Goal: Communication & Community: Answer question/provide support

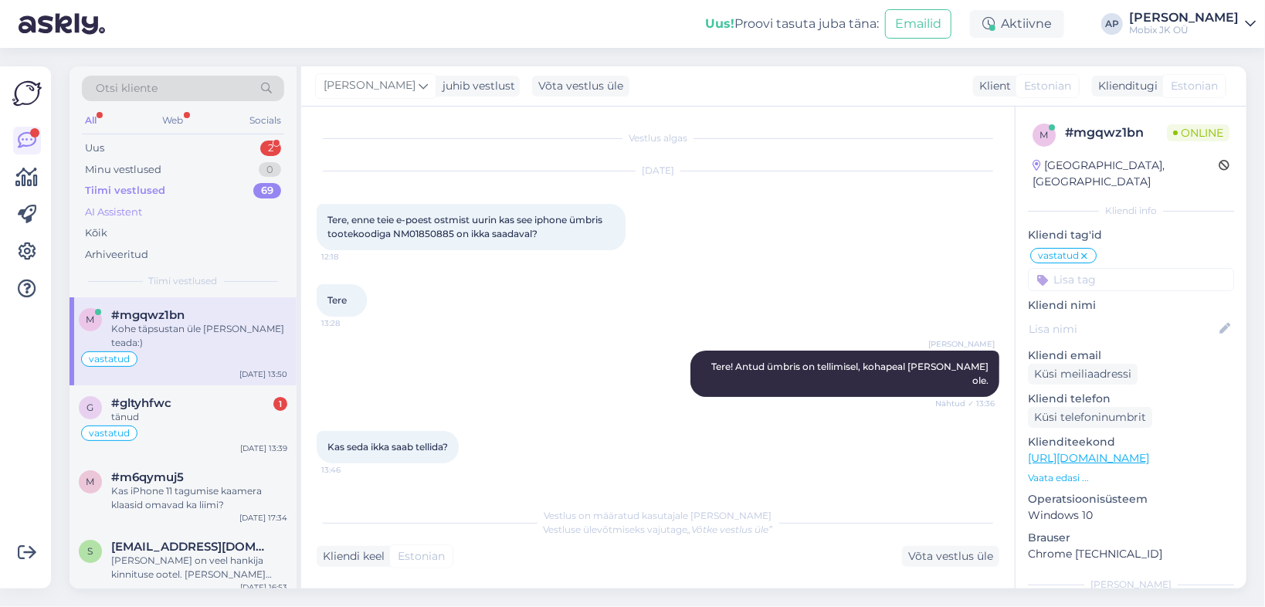
scroll to position [141, 0]
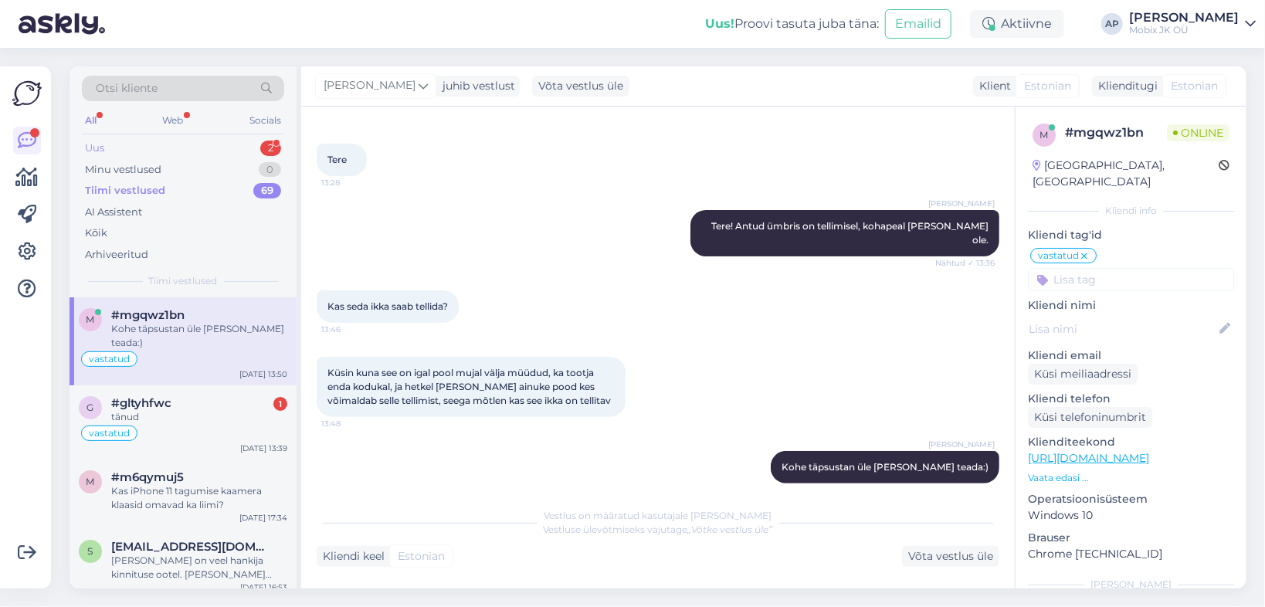
click at [107, 148] on div "Uus 2" at bounding box center [183, 148] width 202 height 22
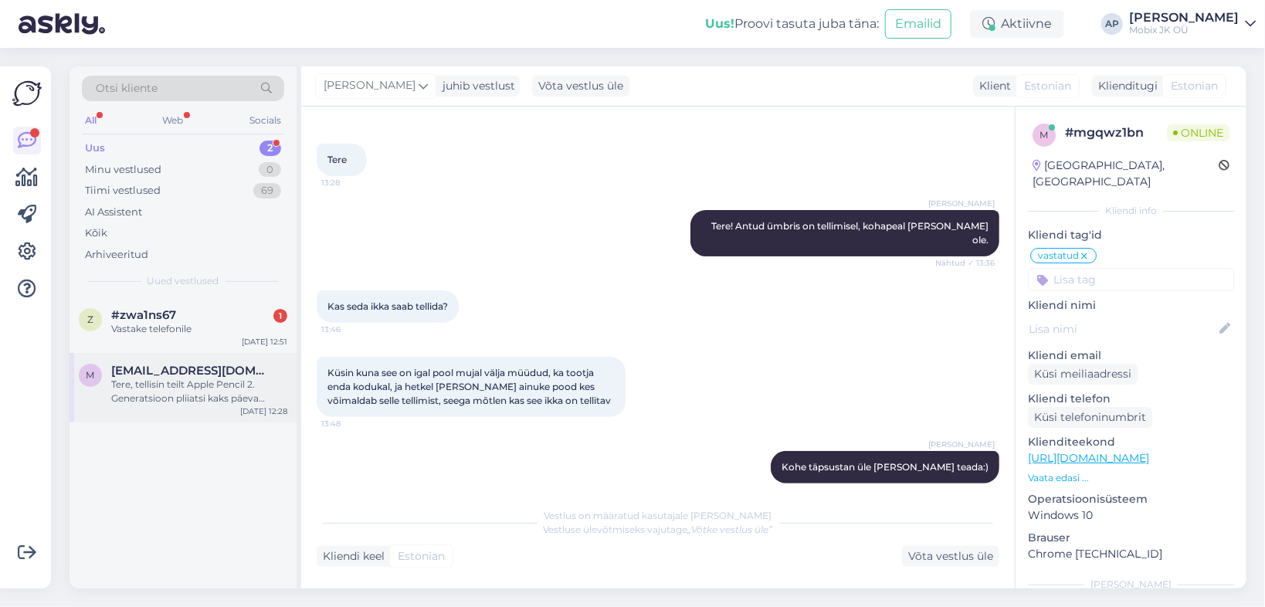
click at [156, 384] on div "Tere, tellisin teilt Apple Pencil 2. Generatsioon pliiatsi kaks päeva tagasi [P…" at bounding box center [199, 392] width 176 height 28
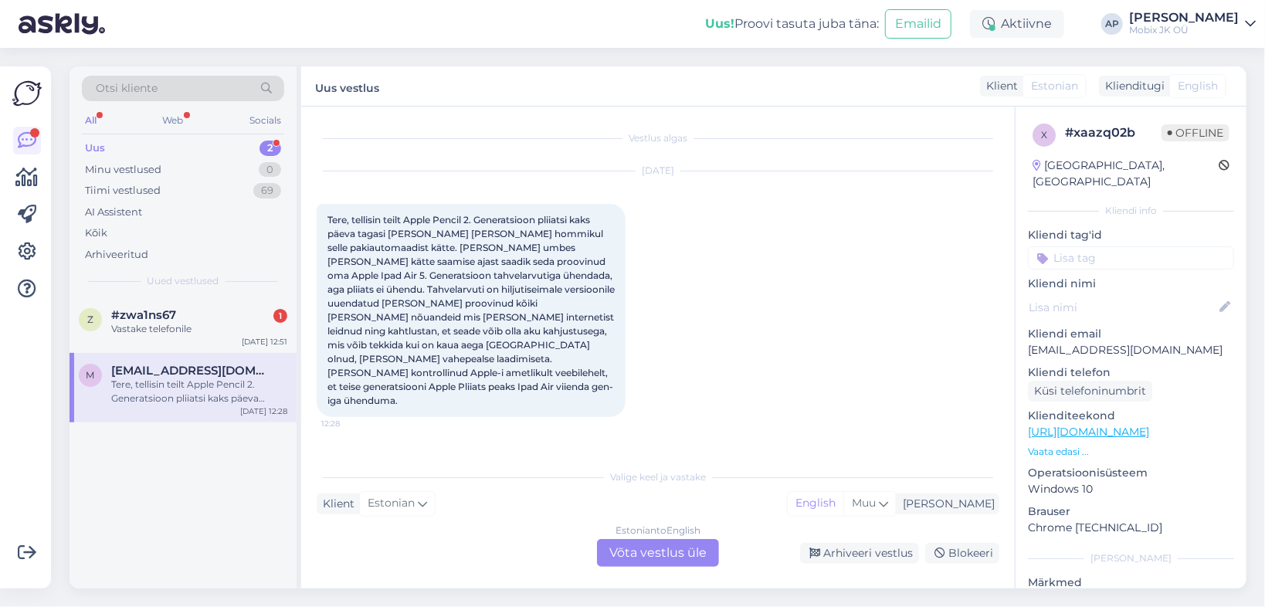
scroll to position [0, 0]
click at [136, 232] on div "Kõik" at bounding box center [183, 233] width 202 height 22
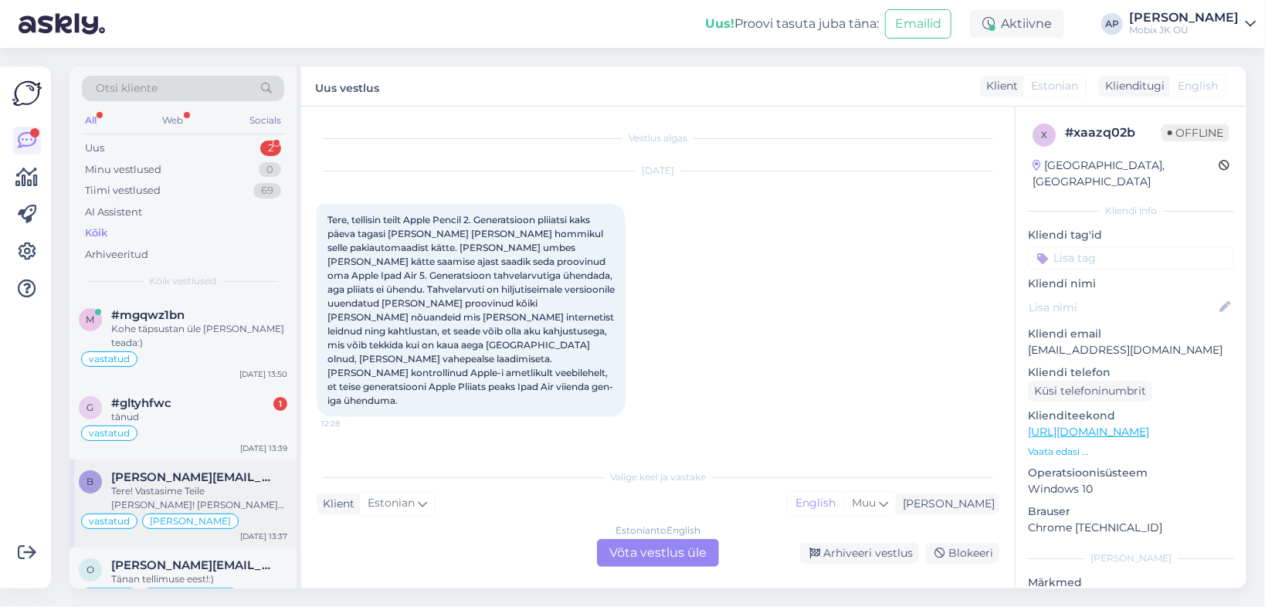
click at [156, 484] on div "Tere! Vastasime Teile [PERSON_NAME]! [PERSON_NAME] saab tagasimakse tehtud!" at bounding box center [199, 498] width 176 height 28
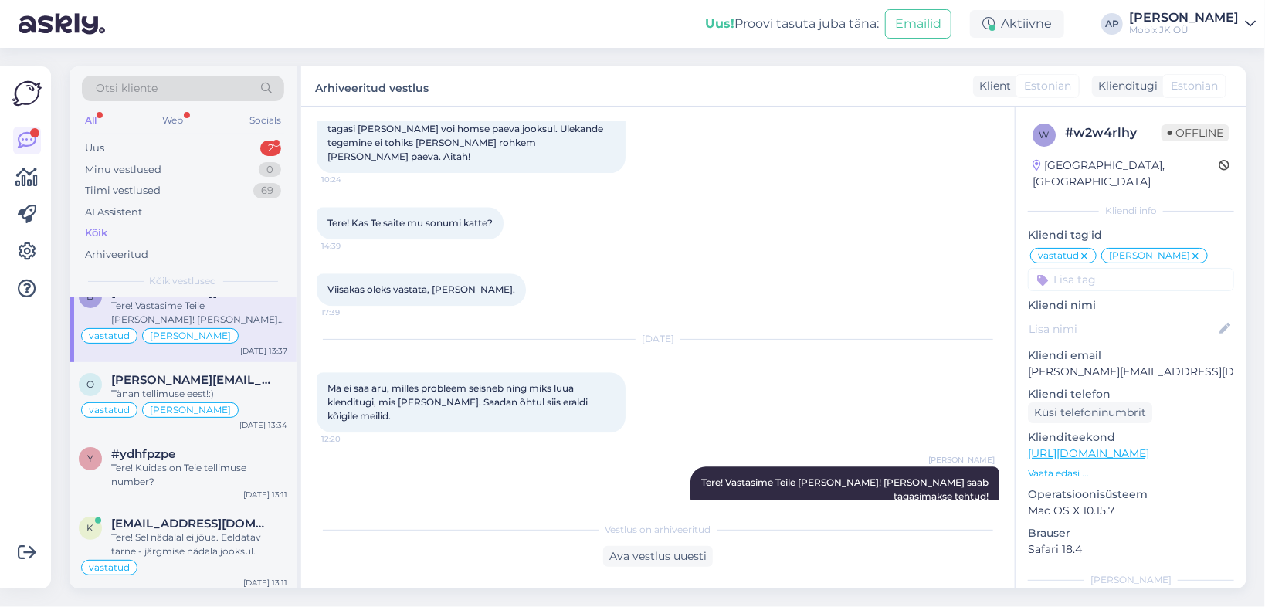
scroll to position [2097, 0]
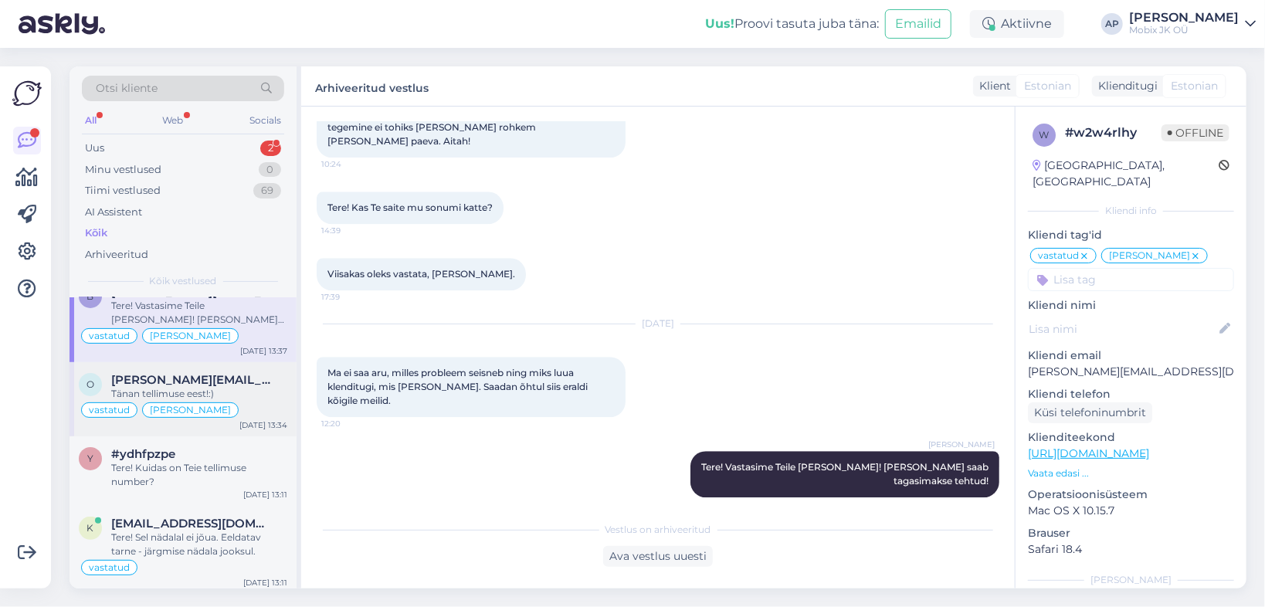
click at [159, 387] on div "Tänan tellimuse eest!:)" at bounding box center [199, 394] width 176 height 14
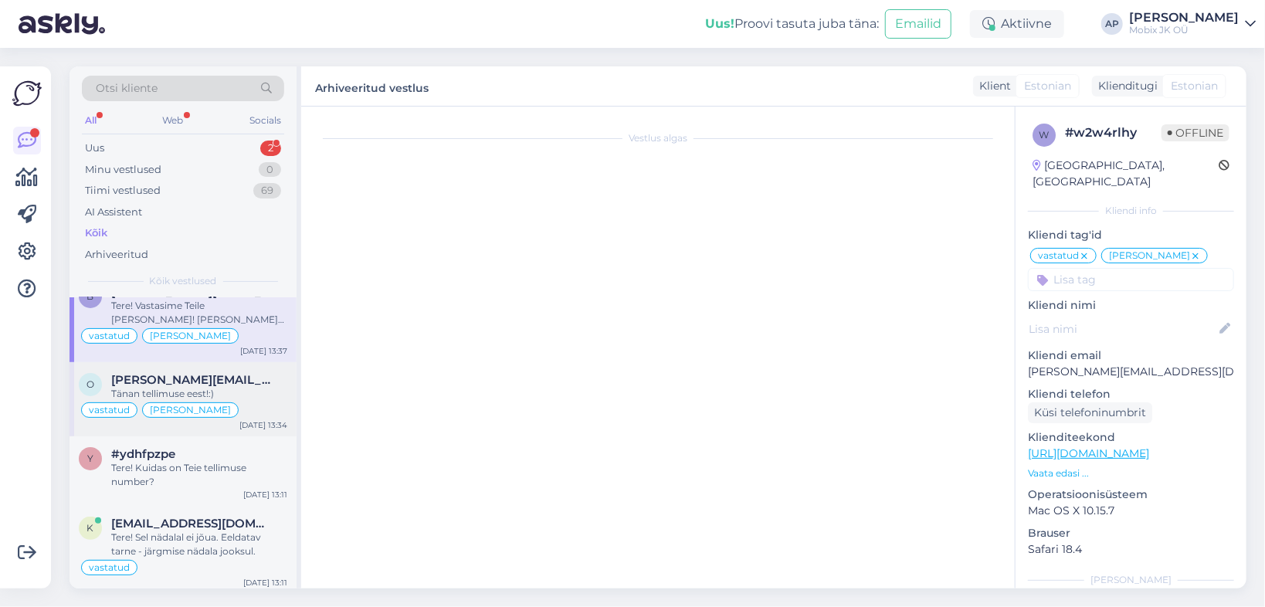
scroll to position [329, 0]
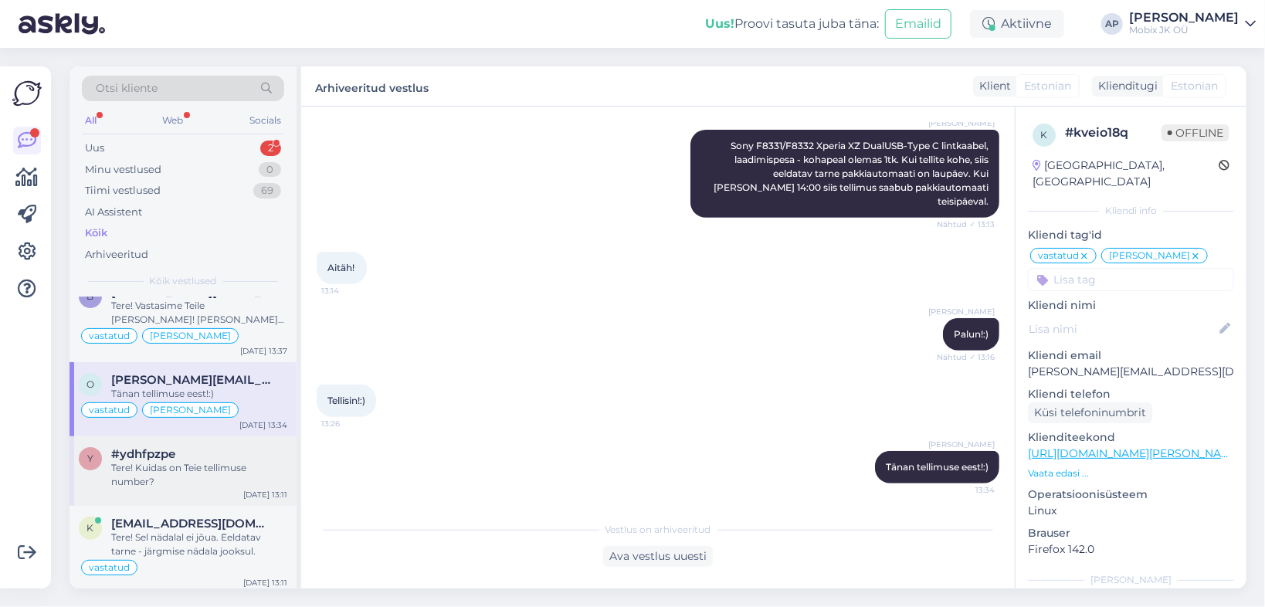
click at [164, 447] on span "#ydhfpzpe" at bounding box center [143, 454] width 64 height 14
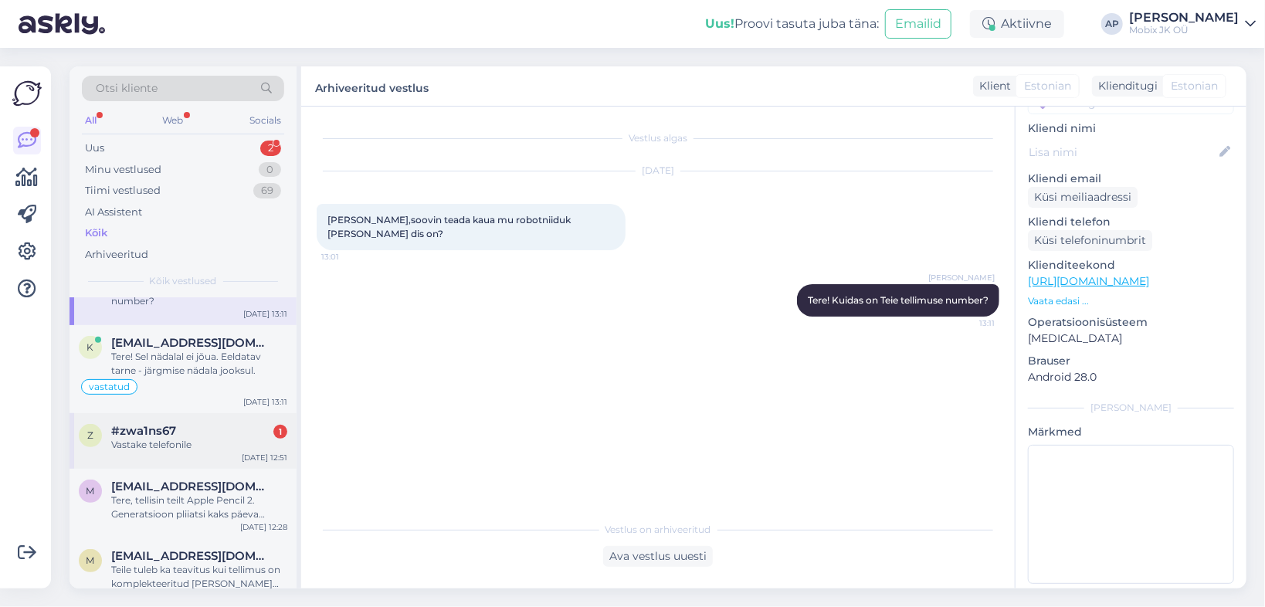
scroll to position [371, 0]
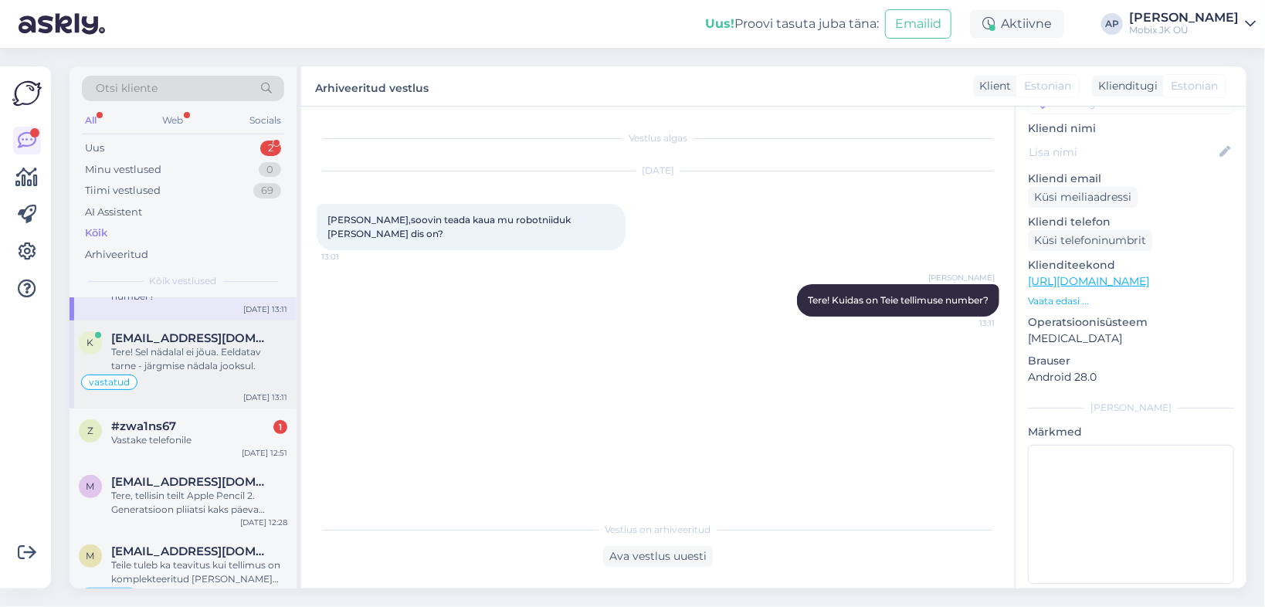
click at [209, 373] on div "vastatud" at bounding box center [183, 382] width 208 height 19
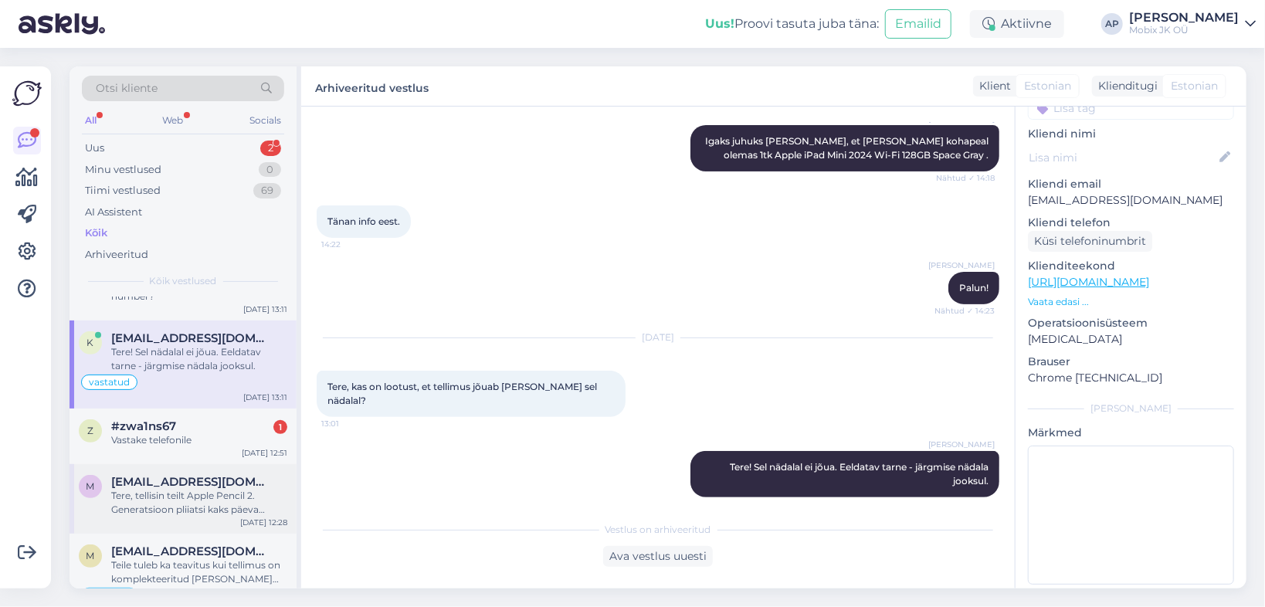
click at [170, 489] on div "Tere, tellisin teilt Apple Pencil 2. Generatsioon pliiatsi kaks päeva tagasi [P…" at bounding box center [199, 503] width 176 height 28
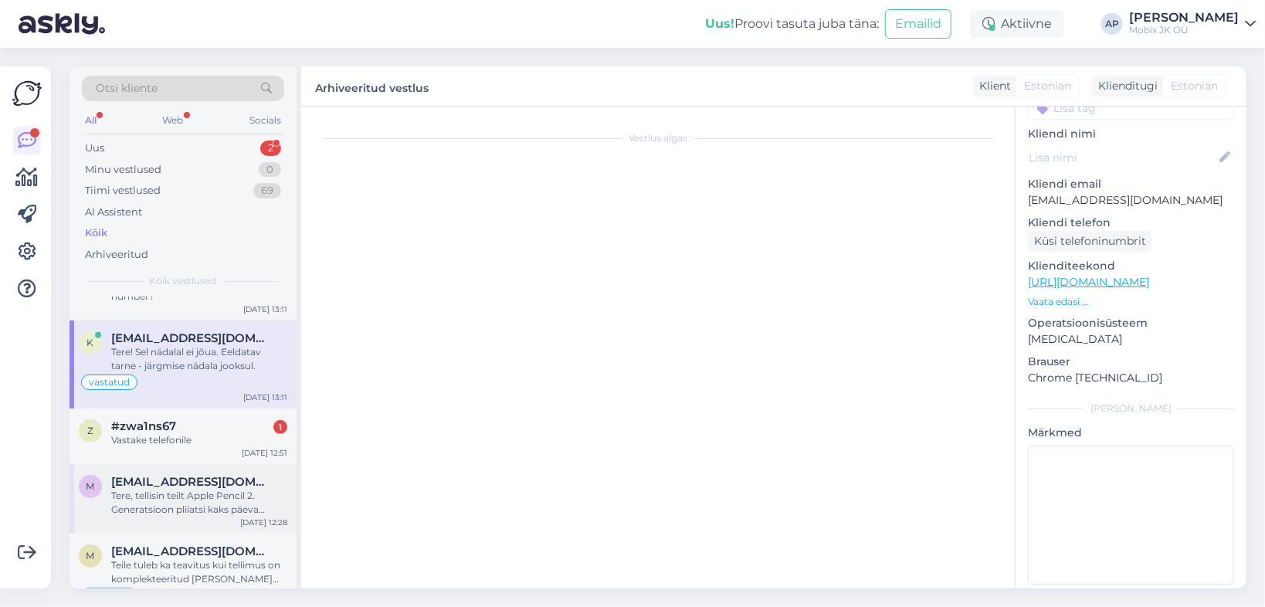
scroll to position [151, 0]
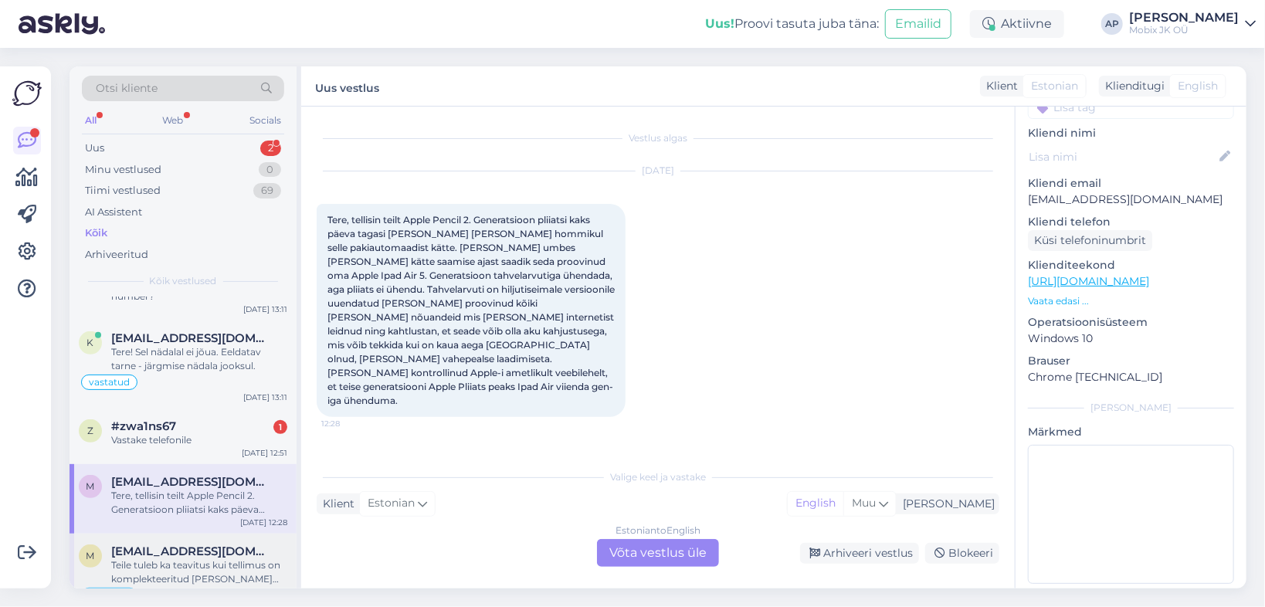
click at [210, 544] on span "[EMAIL_ADDRESS][DOMAIN_NAME]" at bounding box center [191, 551] width 161 height 14
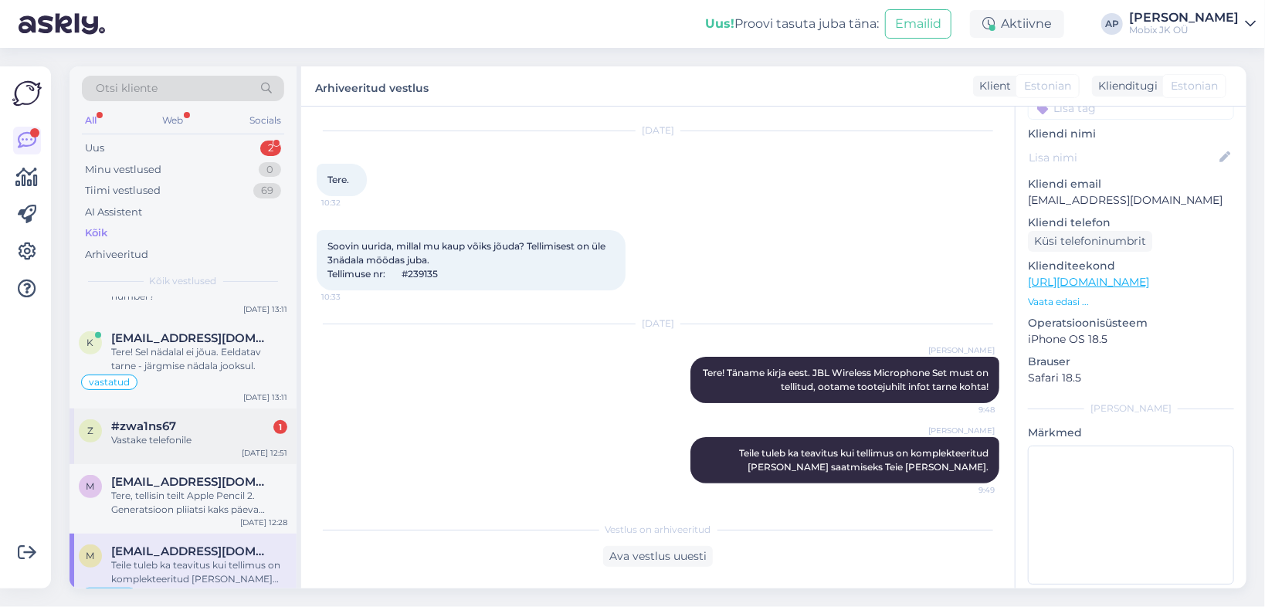
scroll to position [556, 0]
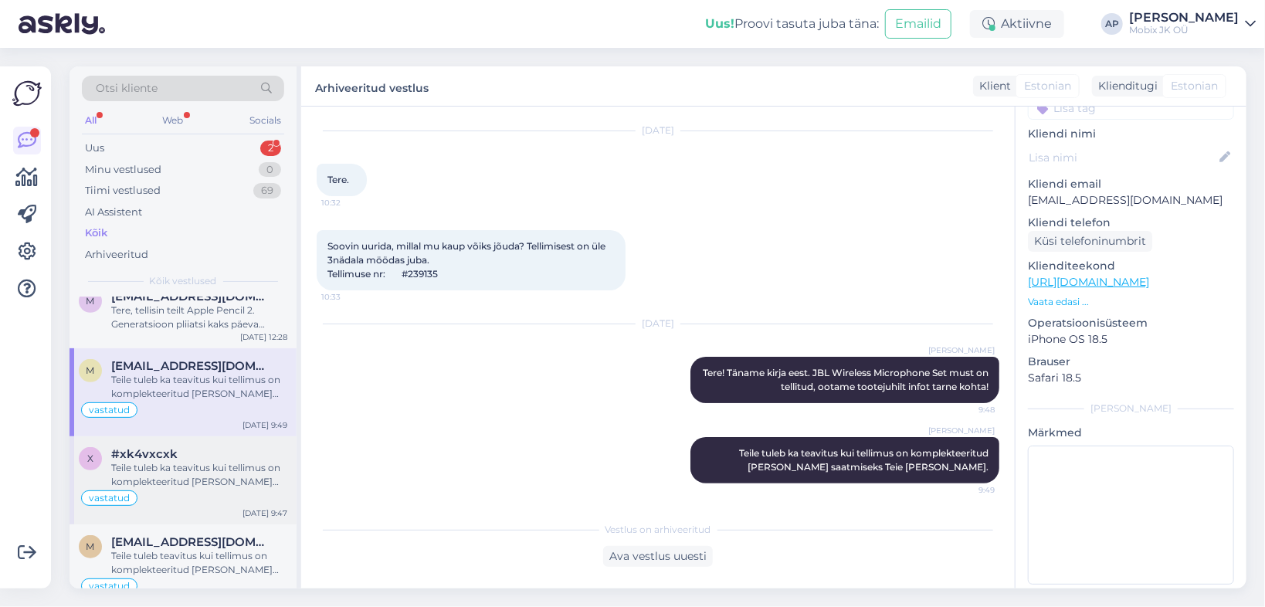
click at [169, 461] on div "Teile tuleb ka teavitus kui tellimus on komplekteeritud [PERSON_NAME] saatmisek…" at bounding box center [199, 475] width 176 height 28
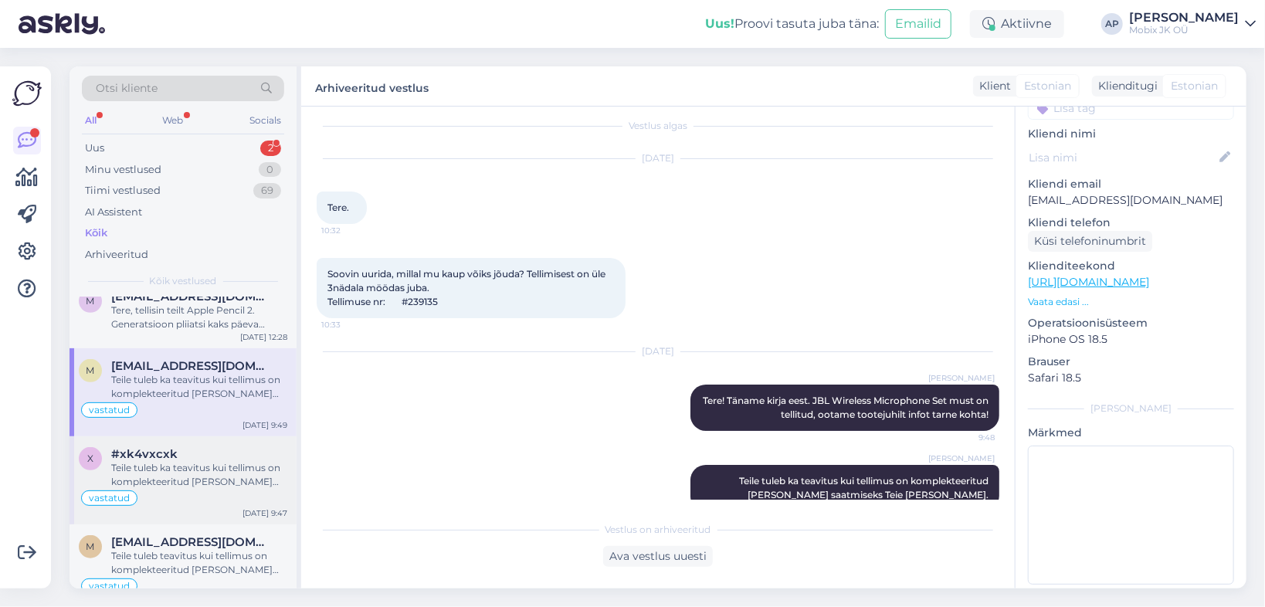
scroll to position [177, 0]
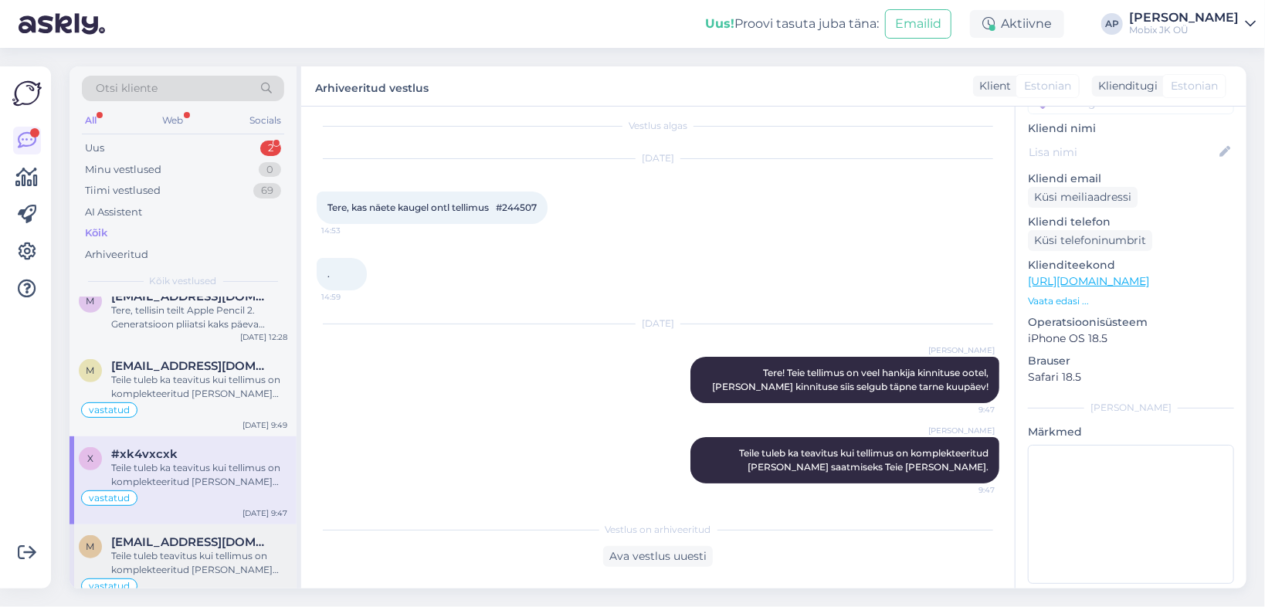
click at [179, 549] on div "Teile tuleb teavitus kui tellimus on komplekteeritud [PERSON_NAME] saatmiseks T…" at bounding box center [199, 563] width 176 height 28
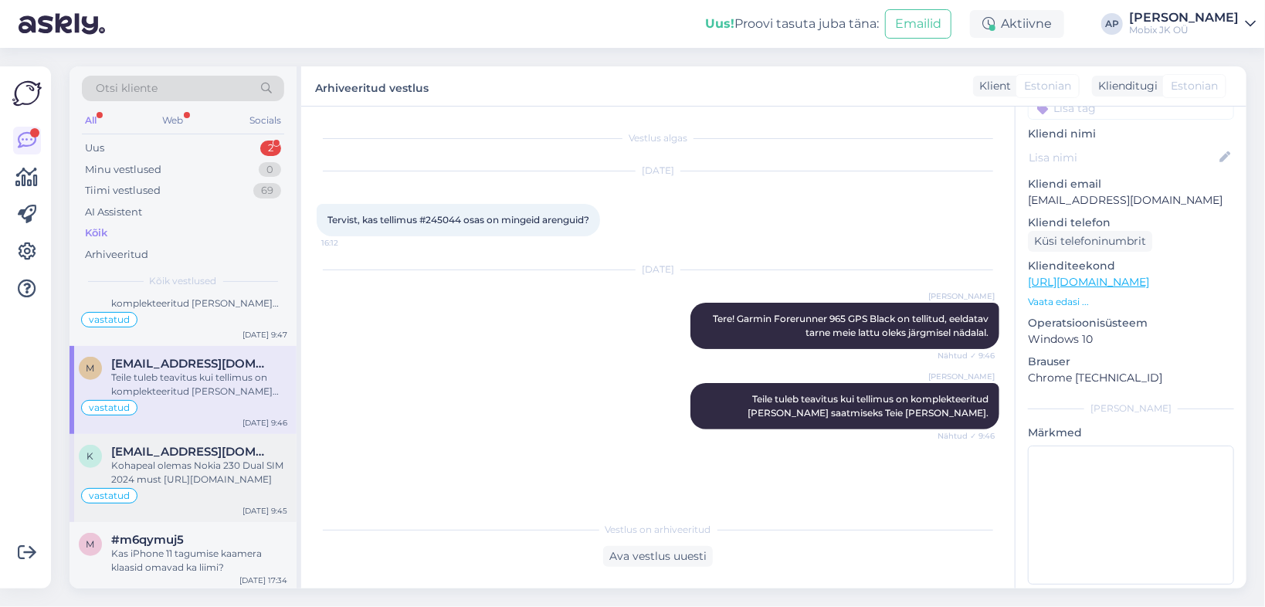
scroll to position [741, 0]
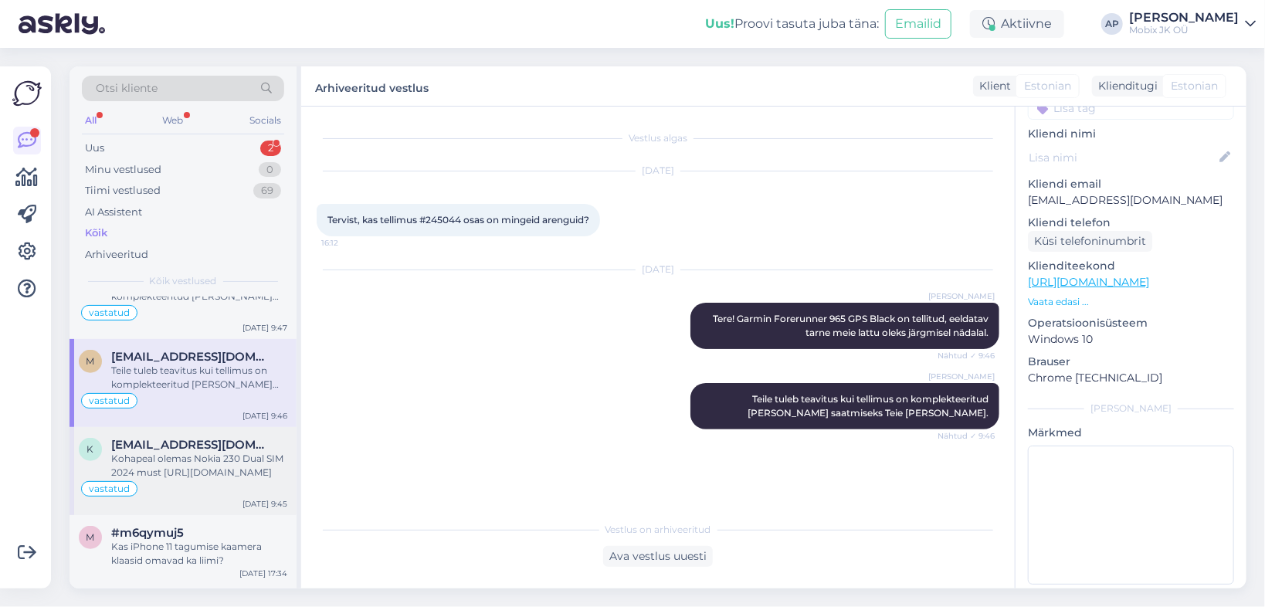
click at [181, 452] on div "Kohapeal olemas Nokia 230 Dual SIM 2024 must [URL][DOMAIN_NAME]" at bounding box center [199, 466] width 176 height 28
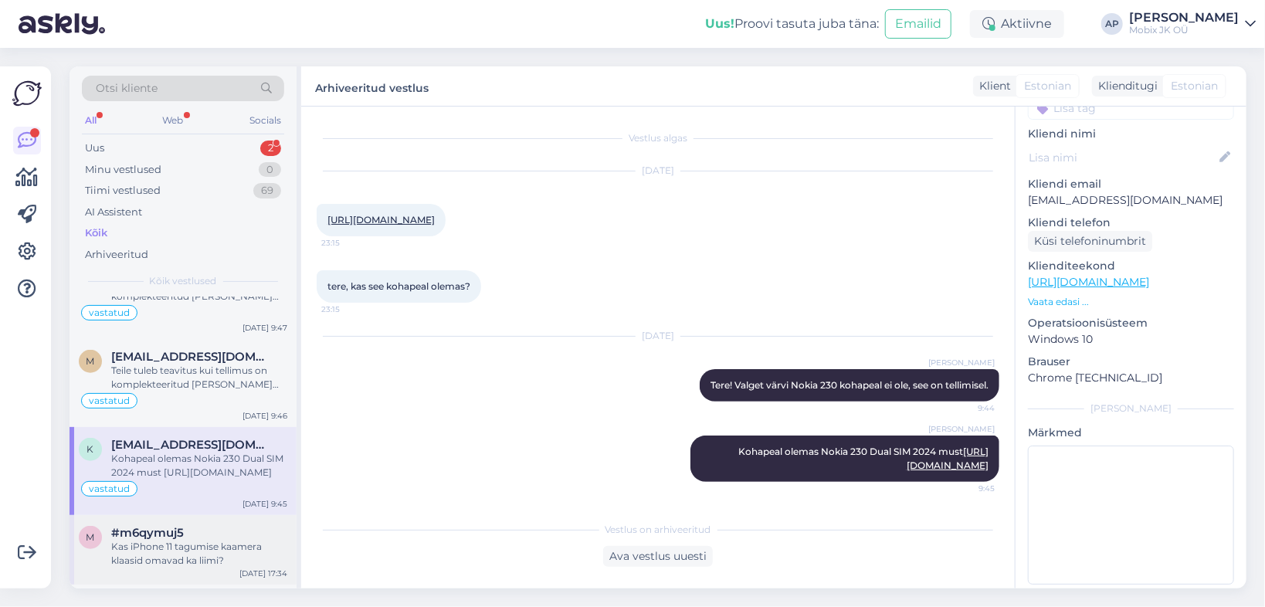
click at [182, 540] on div "Kas iPhone 11 tagumise kaamera klaasid omavad ka liimi?" at bounding box center [199, 554] width 176 height 28
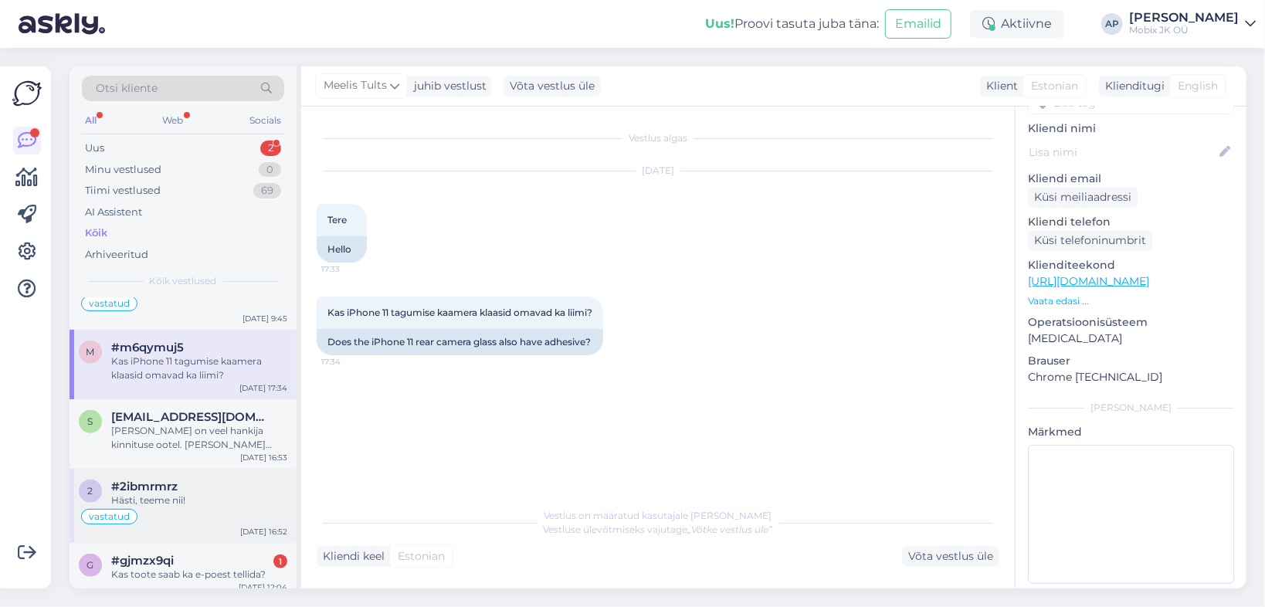
scroll to position [1112, 0]
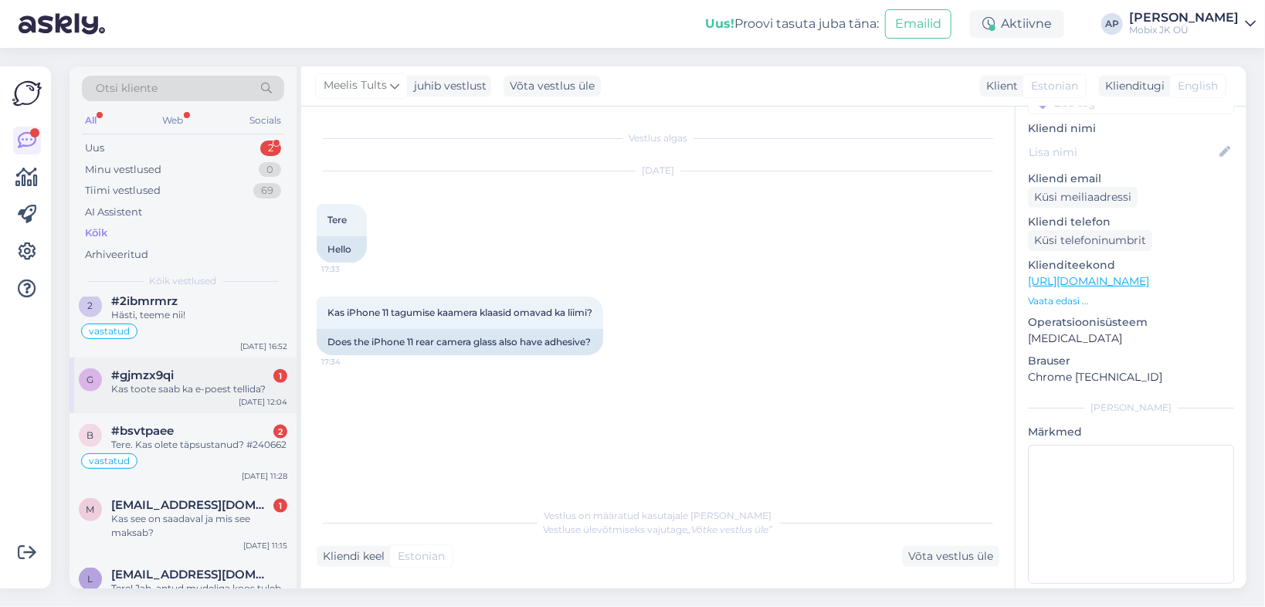
click at [183, 382] on div "Kas toote saab ka e-poest tellida?" at bounding box center [199, 389] width 176 height 14
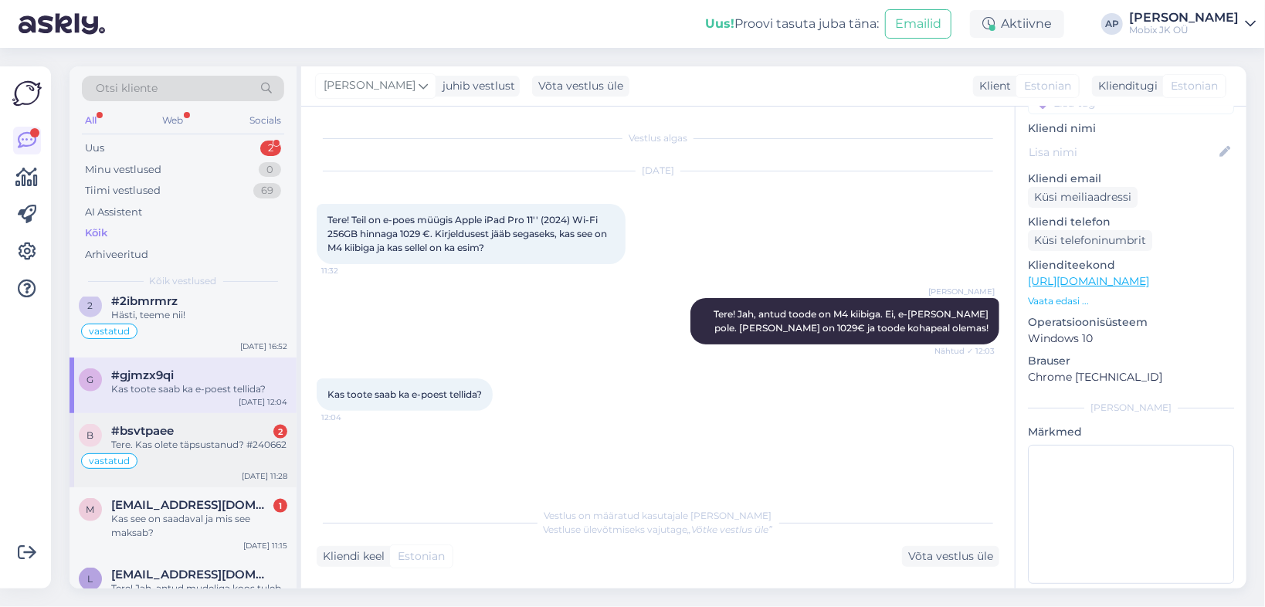
click at [185, 424] on div "#bsvtpaee 2" at bounding box center [199, 431] width 176 height 14
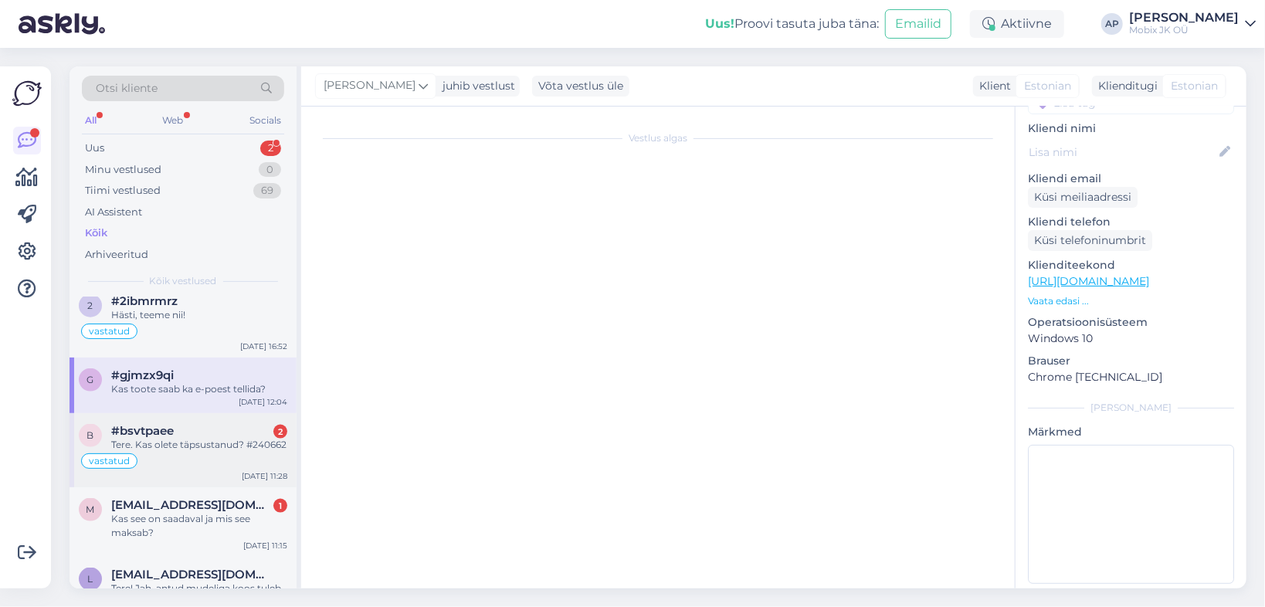
scroll to position [177, 0]
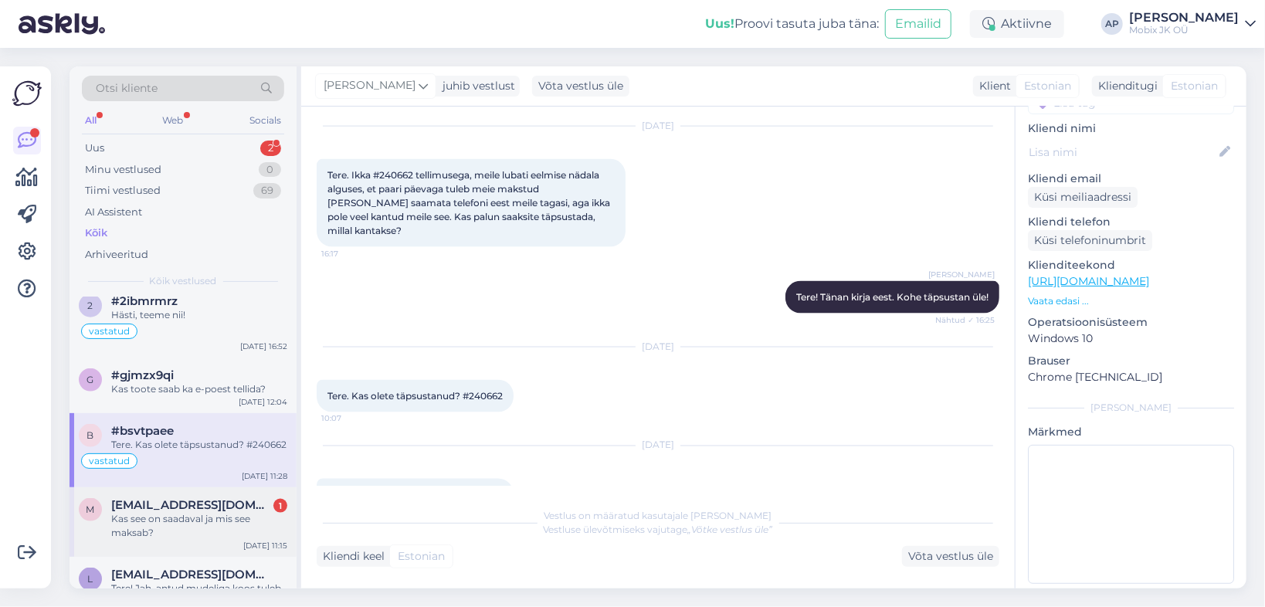
click at [181, 498] on span "[EMAIL_ADDRESS][DOMAIN_NAME]" at bounding box center [191, 505] width 161 height 14
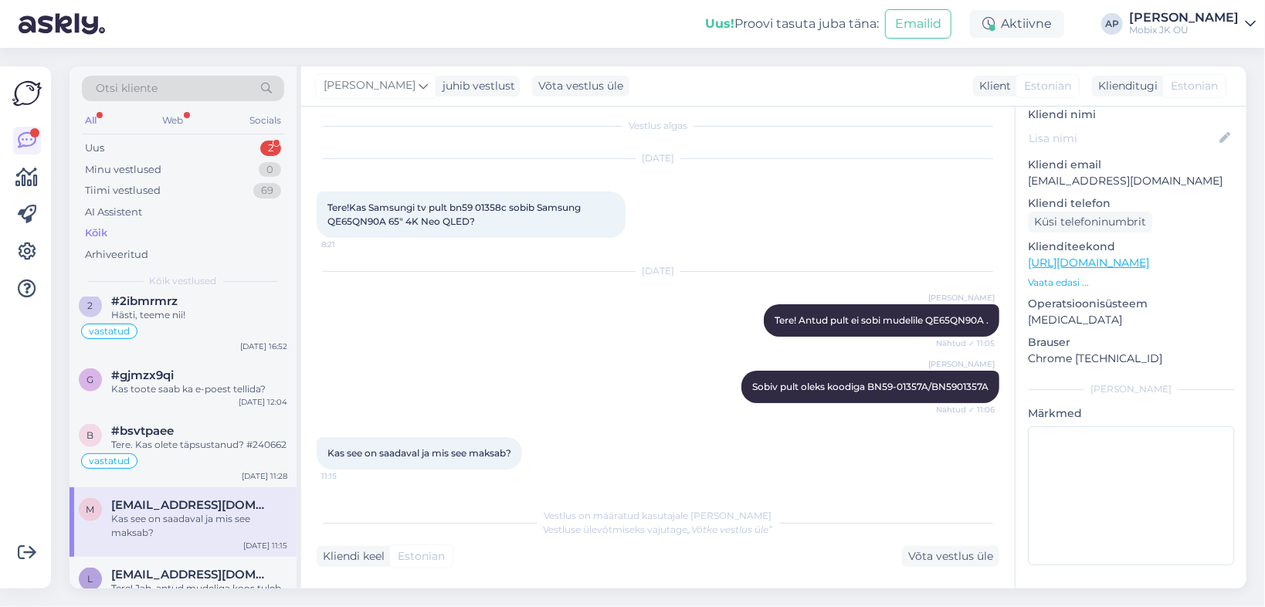
scroll to position [151, 0]
